Goal: Task Accomplishment & Management: Use online tool/utility

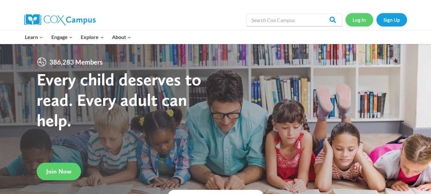
click at [357, 18] on link "Log In" at bounding box center [360, 19] width 28 height 13
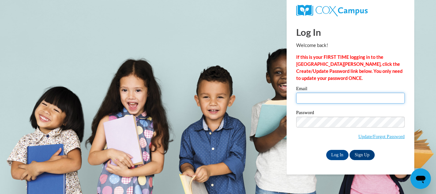
drag, startPoint x: 403, startPoint y: 4, endPoint x: 317, endPoint y: 99, distance: 127.5
click at [317, 99] on input "Email" at bounding box center [350, 98] width 109 height 11
type input "Rennski818@aol.com"
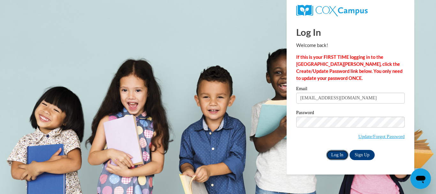
click at [335, 155] on input "Log In" at bounding box center [337, 155] width 22 height 10
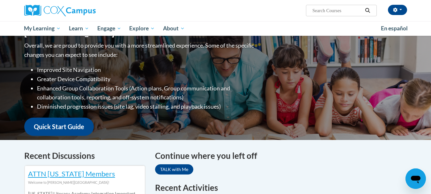
scroll to position [128, 0]
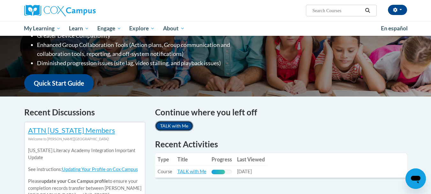
click at [172, 122] on link "TALK with Me" at bounding box center [174, 126] width 38 height 10
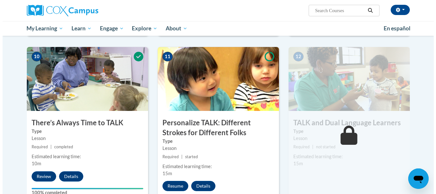
scroll to position [670, 0]
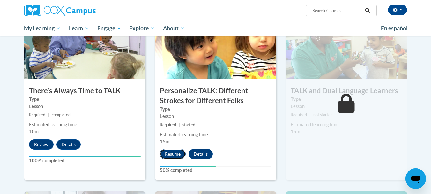
click at [167, 154] on button "Resume" at bounding box center [173, 154] width 26 height 10
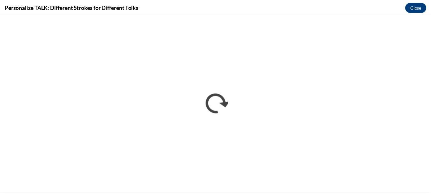
scroll to position [0, 0]
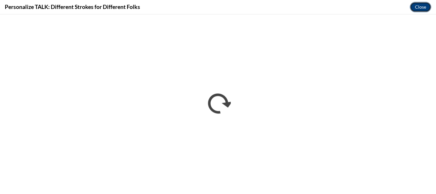
click at [417, 11] on button "Close" at bounding box center [420, 7] width 21 height 10
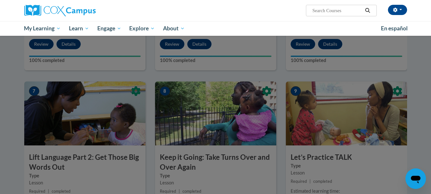
scroll to position [319, 0]
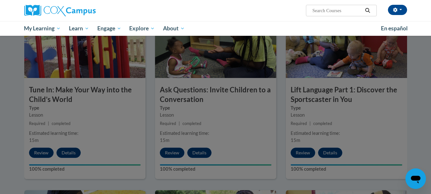
click at [253, 15] on div "Carolyn Rose (America/New_York UTC-04:00) My Profile Inbox My Transcripts Log O…" at bounding box center [281, 8] width 262 height 16
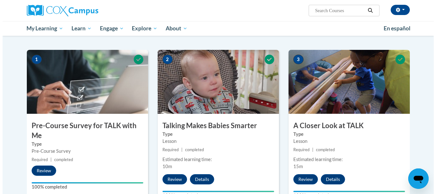
scroll to position [128, 0]
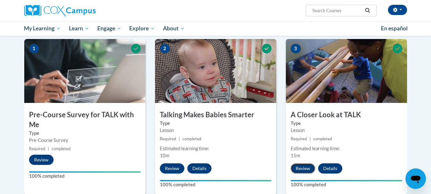
click at [306, 172] on button "Review" at bounding box center [303, 168] width 25 height 10
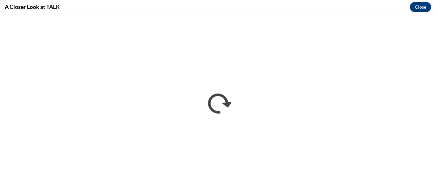
scroll to position [0, 0]
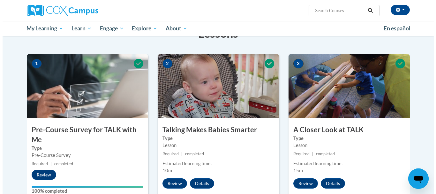
scroll to position [128, 0]
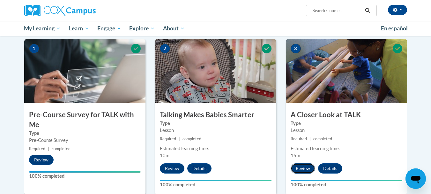
click at [305, 170] on button "Review" at bounding box center [303, 168] width 25 height 10
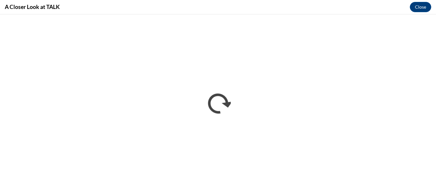
scroll to position [0, 0]
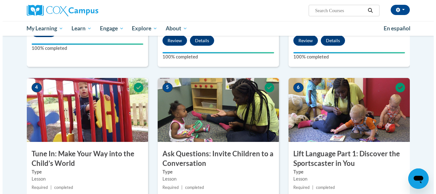
scroll to position [287, 0]
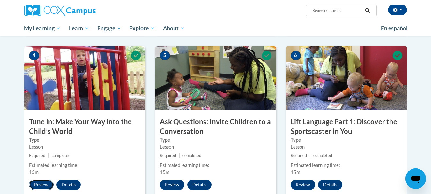
click at [47, 182] on button "Review" at bounding box center [41, 184] width 25 height 10
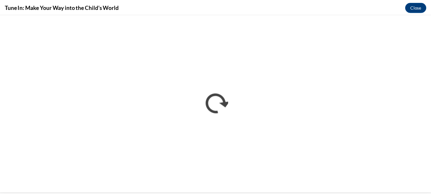
scroll to position [0, 0]
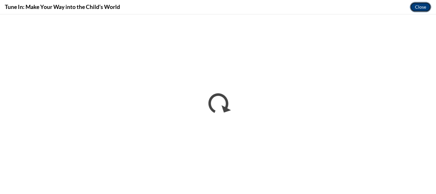
click at [425, 10] on button "Close" at bounding box center [420, 7] width 21 height 10
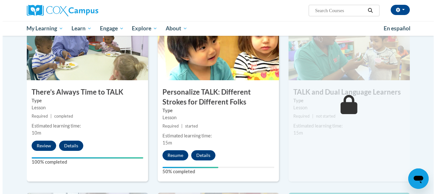
scroll to position [638, 0]
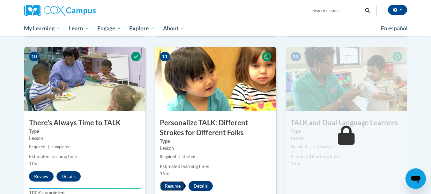
click at [170, 186] on button "Resume" at bounding box center [173, 186] width 26 height 10
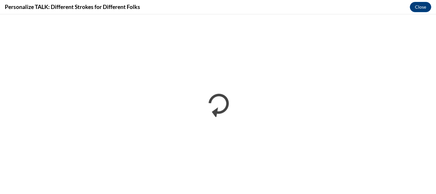
scroll to position [0, 0]
